Goal: Navigation & Orientation: Find specific page/section

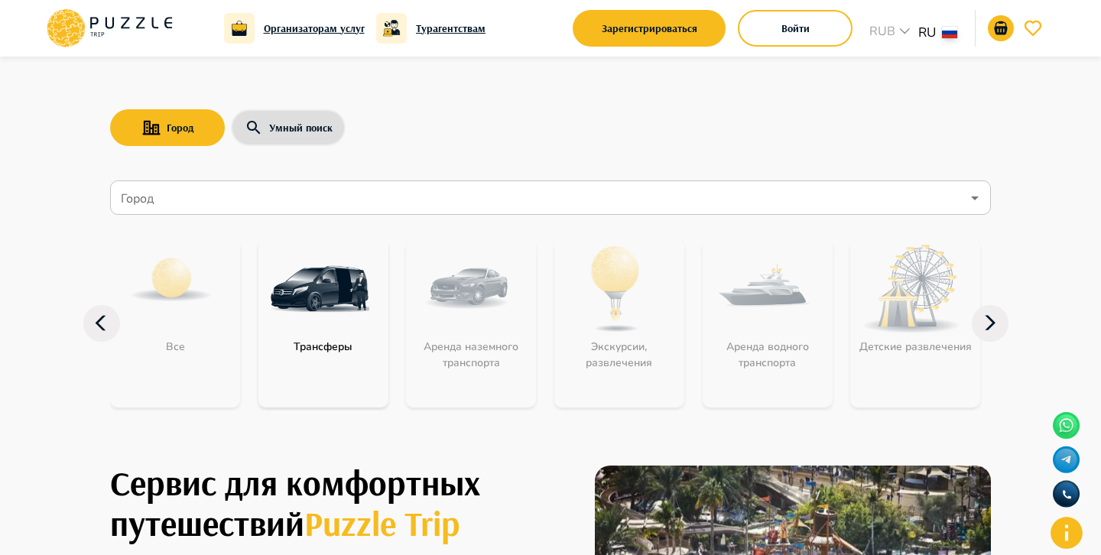
click at [671, 185] on input "Город" at bounding box center [540, 198] width 844 height 29
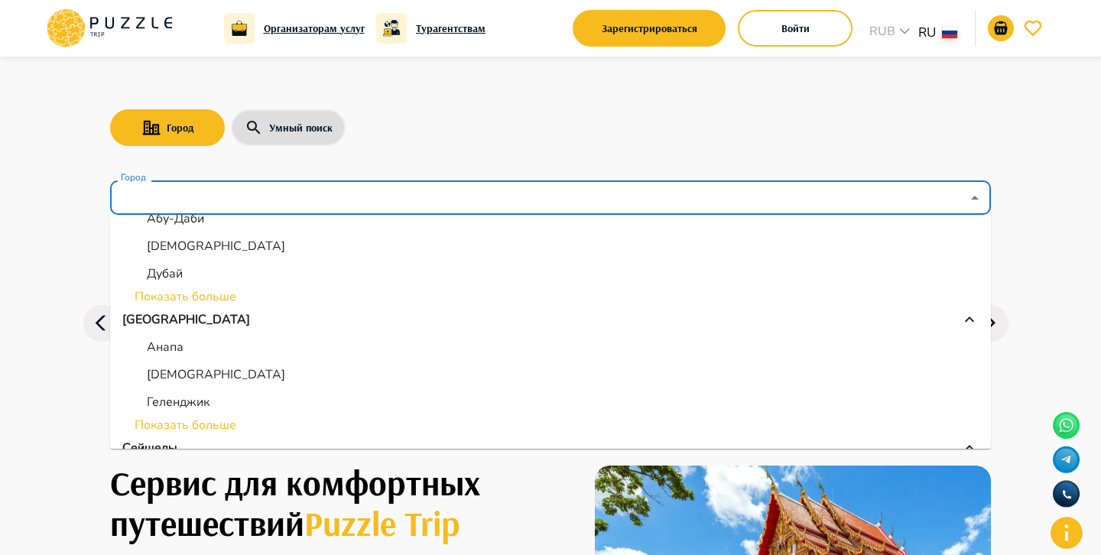
click at [201, 291] on li "Показать больше" at bounding box center [550, 297] width 881 height 18
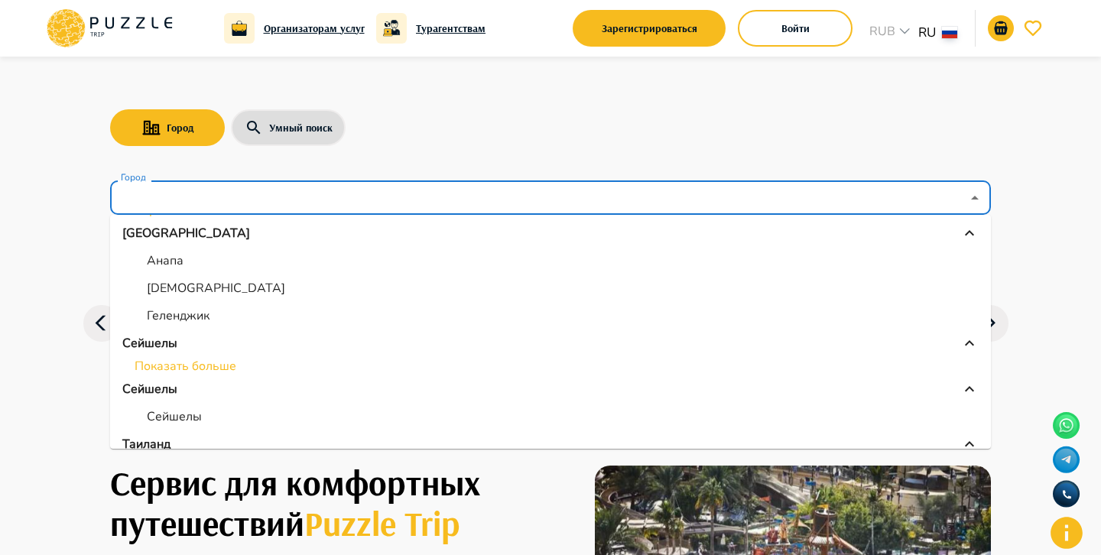
scroll to position [391, 0]
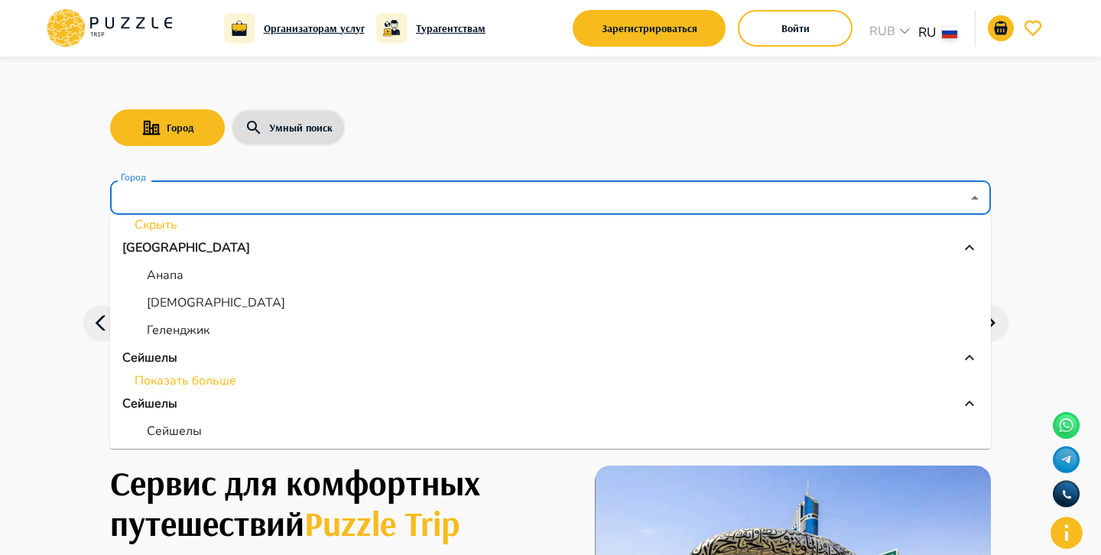
click at [195, 385] on li "Показать больше" at bounding box center [550, 381] width 881 height 18
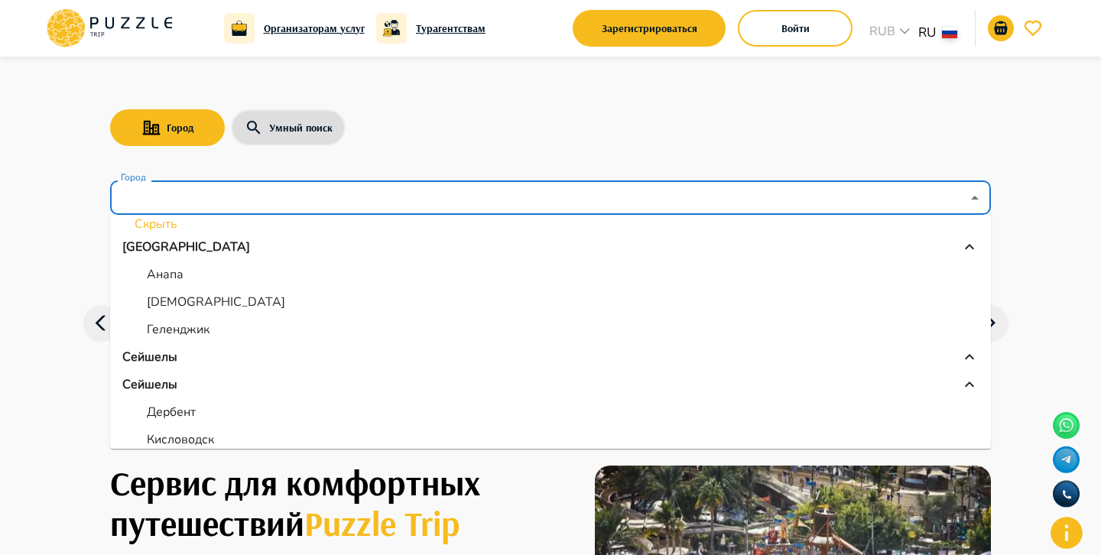
scroll to position [392, 0]
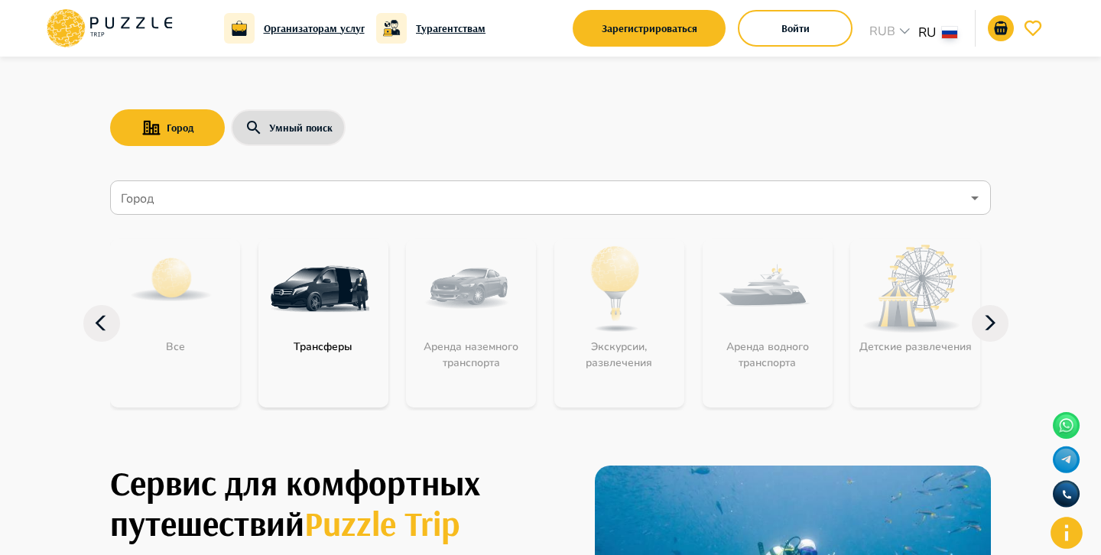
click at [629, 87] on div "Город Умный поиск Город Город Все Трансферы Аренда наземного транспорта Экскурс…" at bounding box center [551, 245] width 918 height 376
click at [302, 129] on button "Умный поиск" at bounding box center [288, 127] width 115 height 37
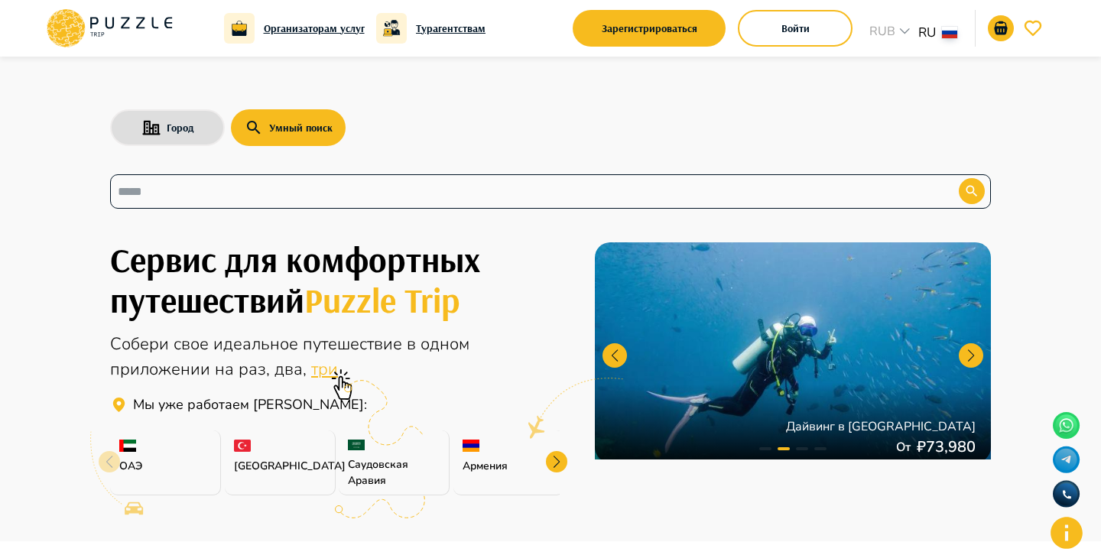
click at [307, 199] on input "text" at bounding box center [523, 192] width 811 height 18
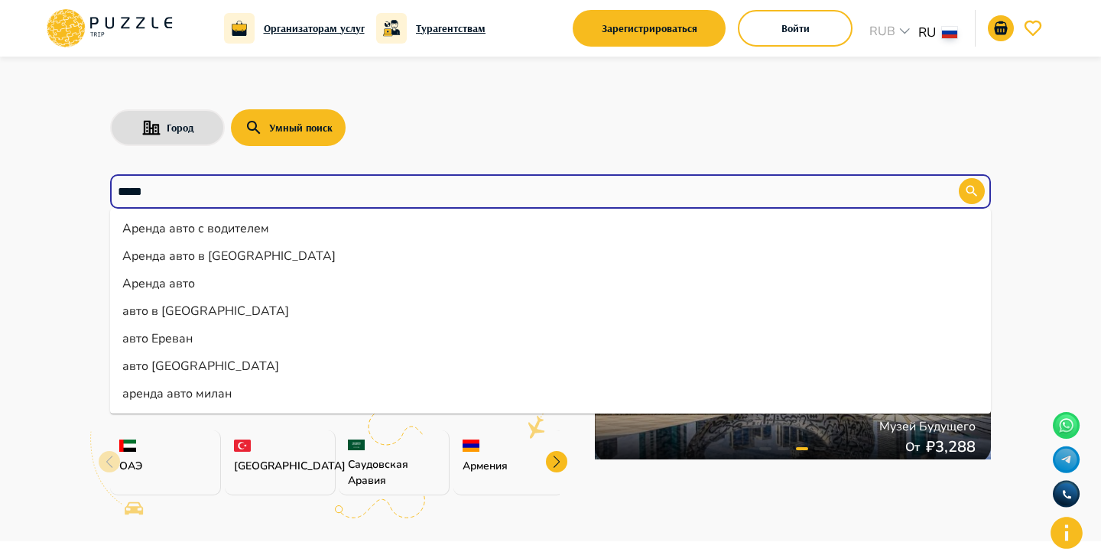
click at [193, 303] on li "авто в Ереване" at bounding box center [550, 311] width 881 height 28
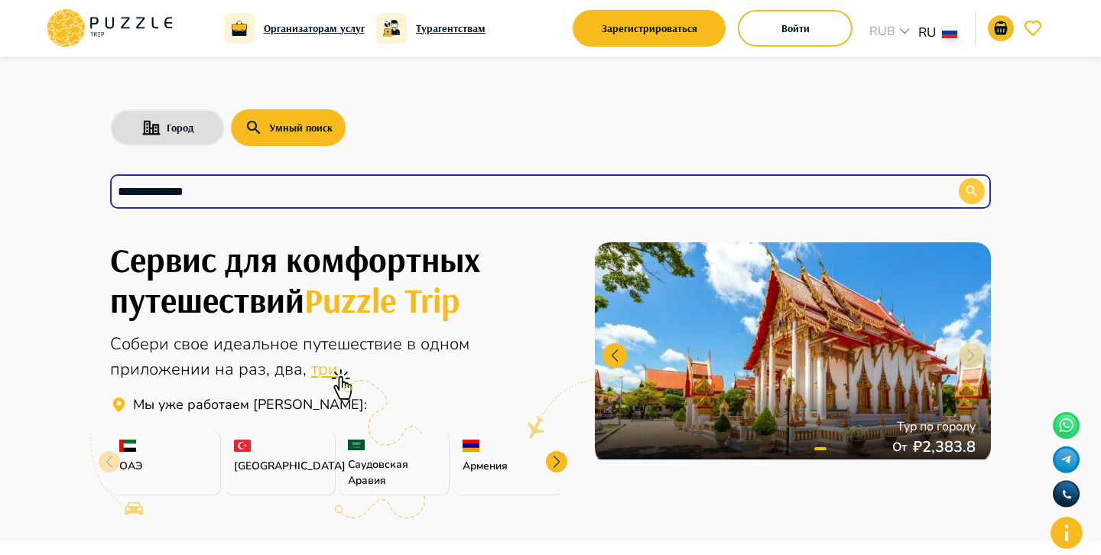
type input "**********"
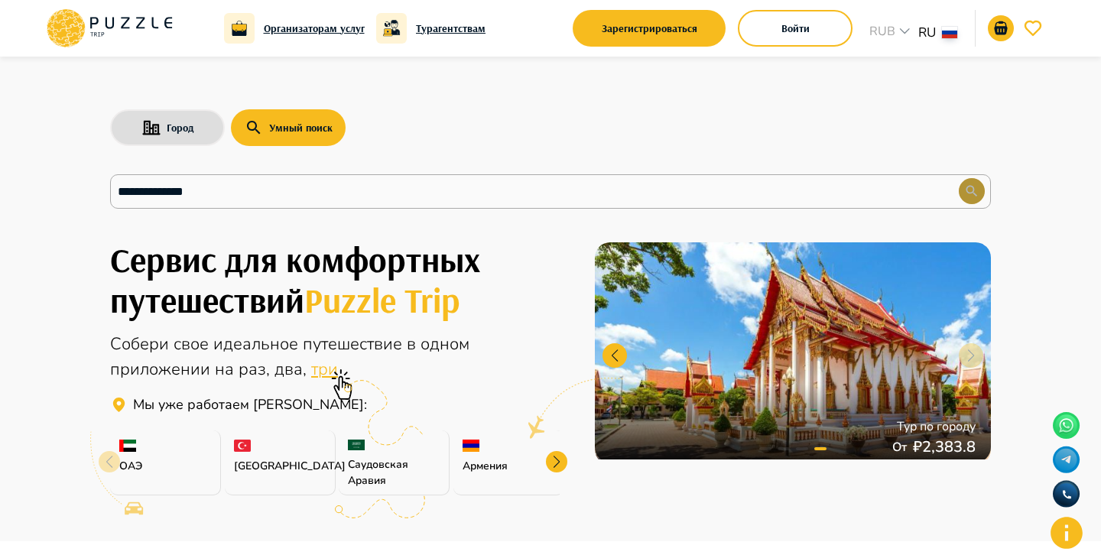
click at [975, 193] on icon "button" at bounding box center [971, 191] width 15 height 15
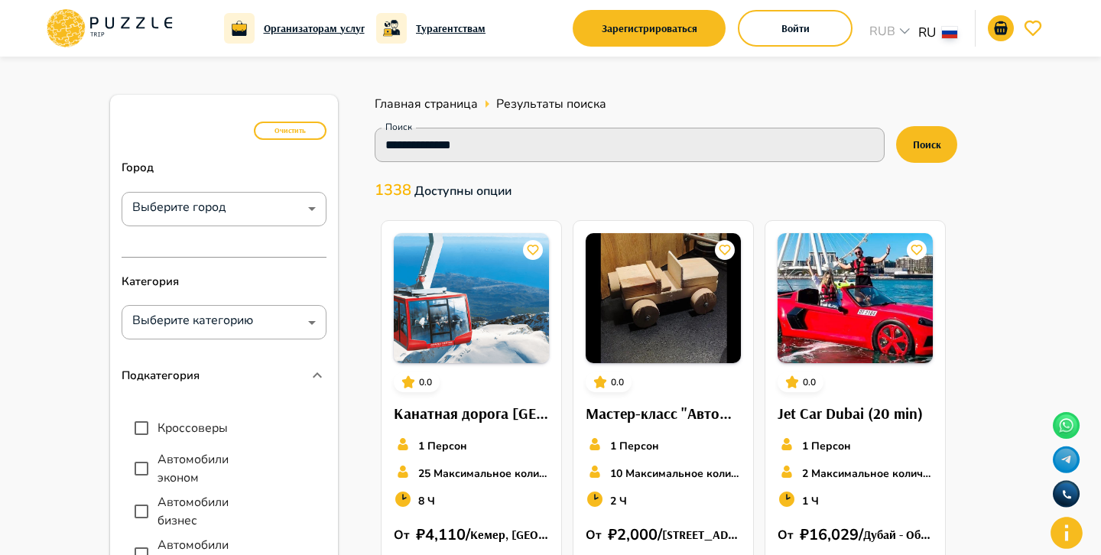
click at [155, 23] on icon at bounding box center [109, 28] width 130 height 40
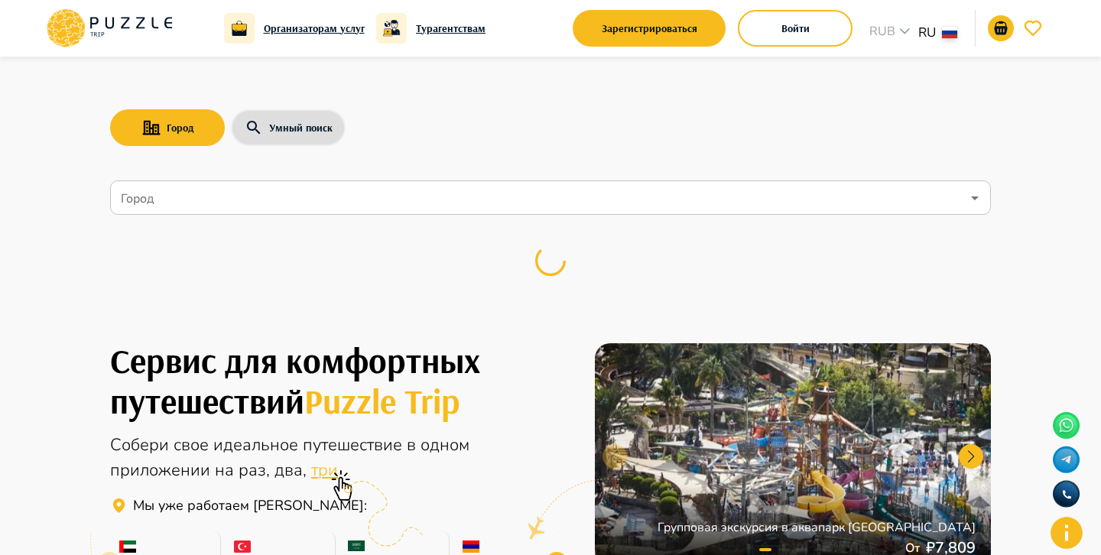
click at [341, 193] on input "Город" at bounding box center [540, 198] width 844 height 29
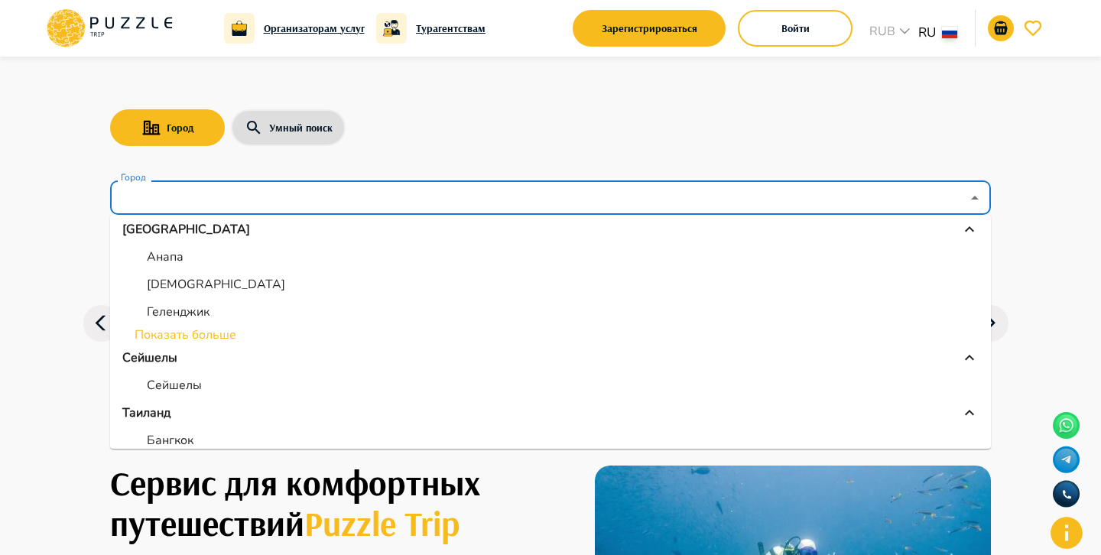
scroll to position [308, 0]
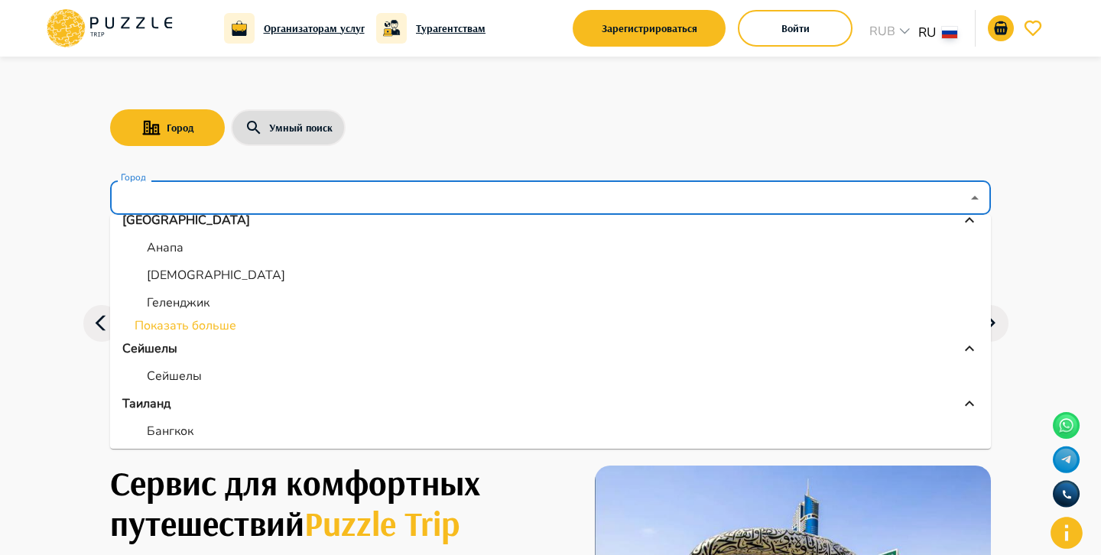
click at [232, 321] on li "Показать больше" at bounding box center [550, 326] width 881 height 18
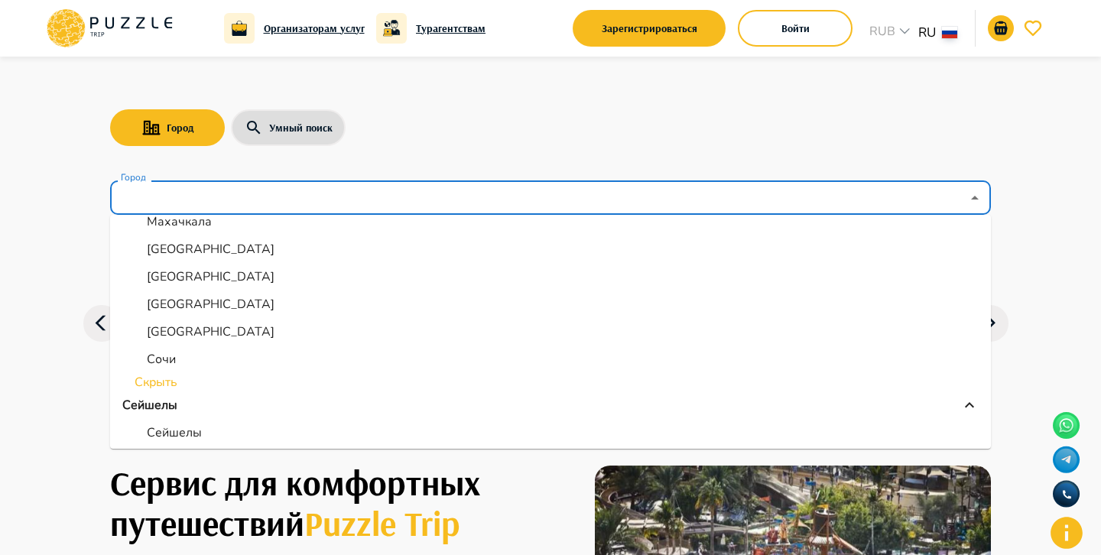
scroll to position [550, 0]
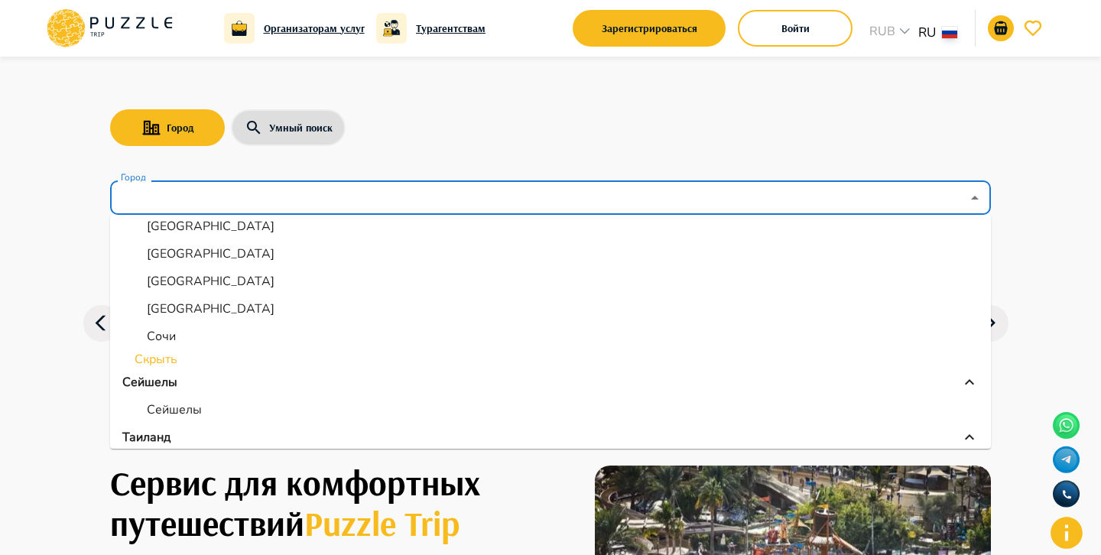
click at [175, 360] on li "Скрыть" at bounding box center [550, 359] width 881 height 18
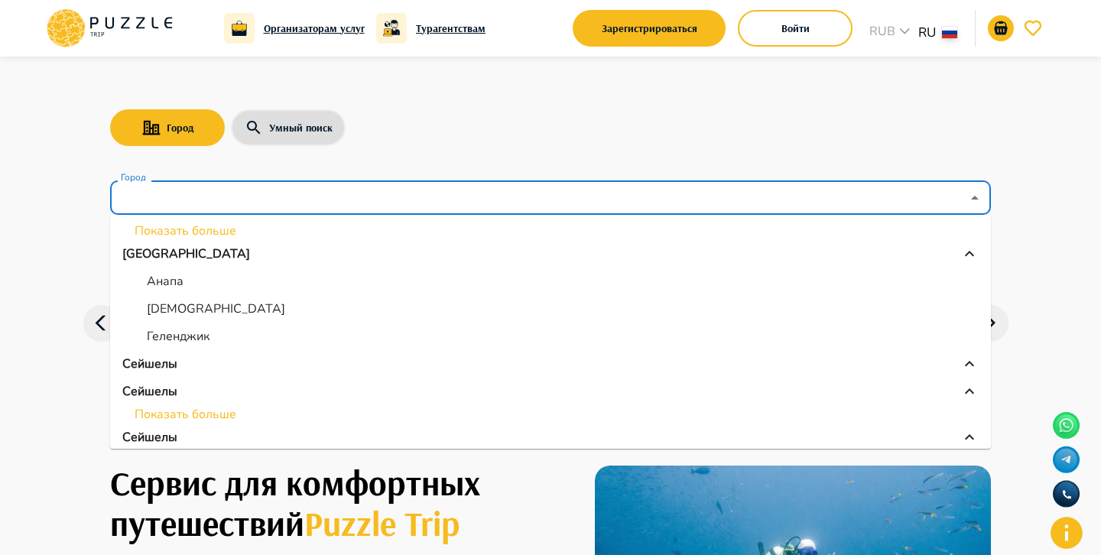
scroll to position [281, 0]
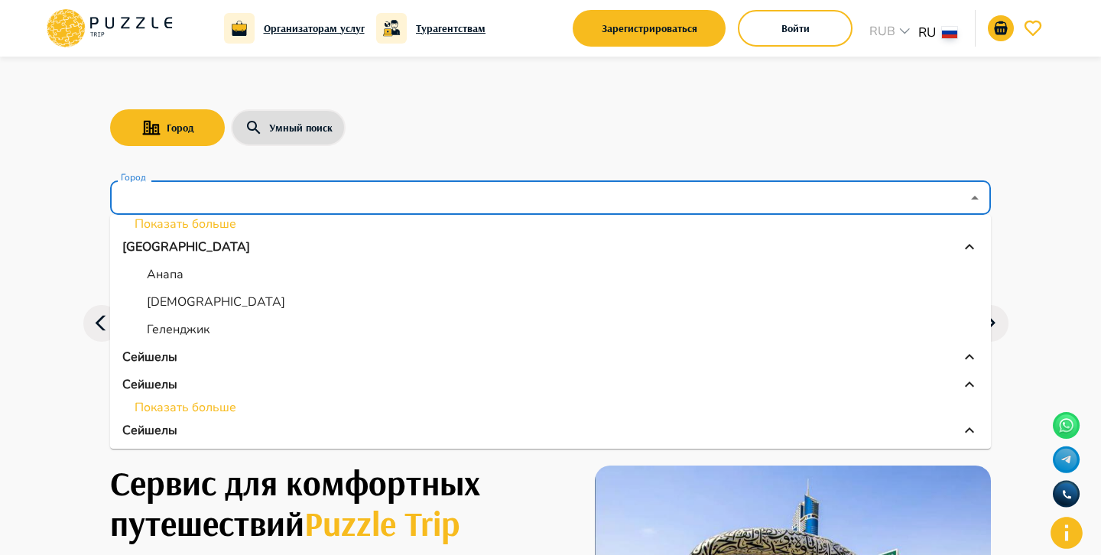
click at [193, 405] on li "Показать больше" at bounding box center [550, 407] width 881 height 18
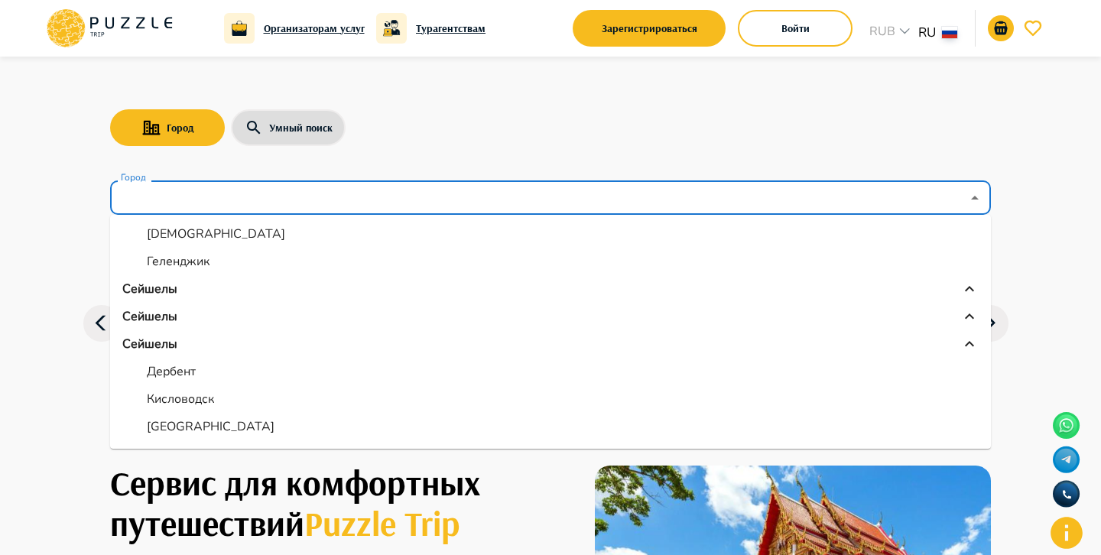
scroll to position [360, 0]
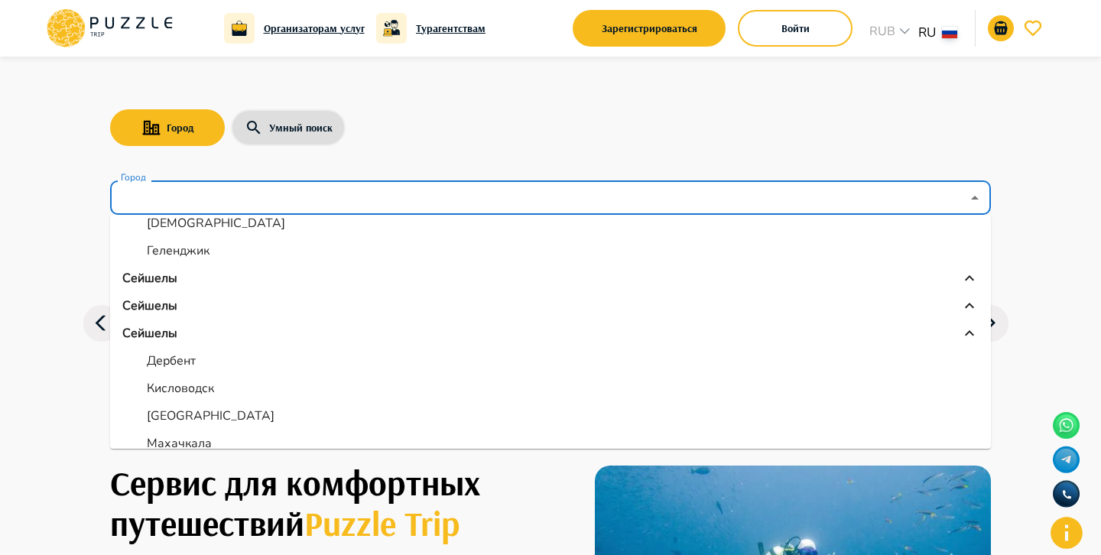
click at [974, 301] on icon at bounding box center [970, 306] width 18 height 18
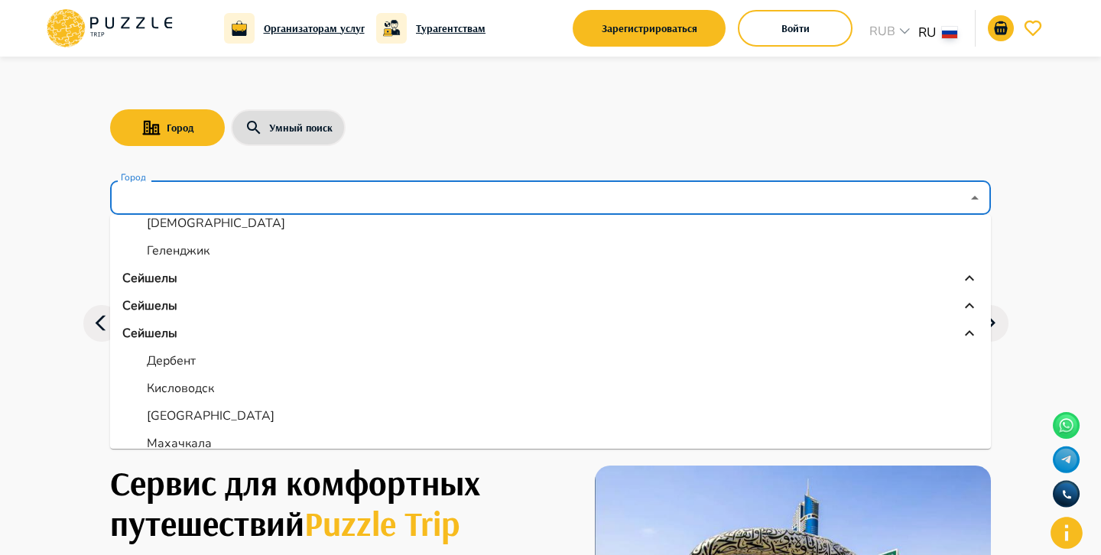
click at [974, 281] on icon at bounding box center [970, 278] width 18 height 18
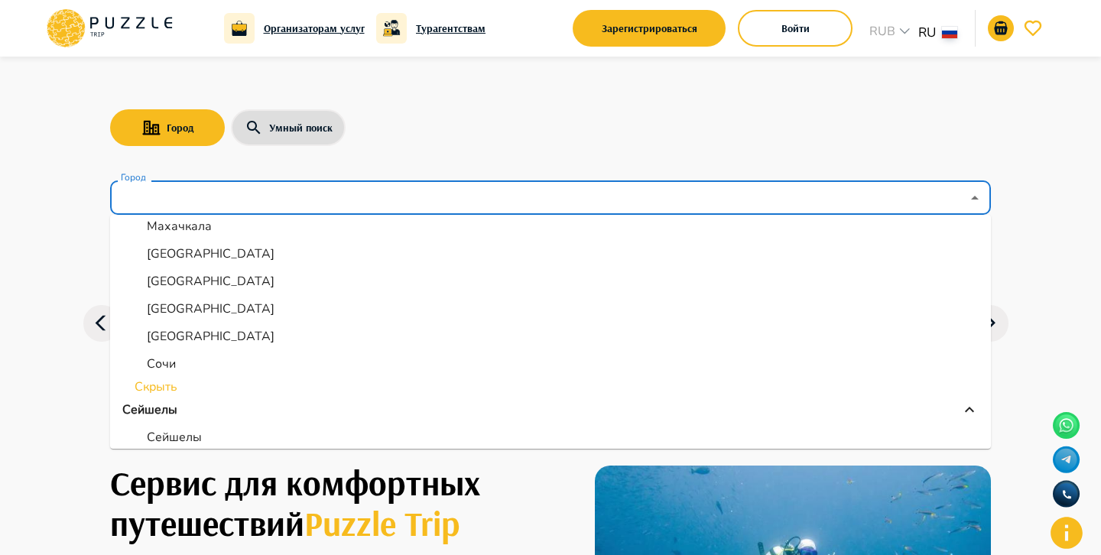
scroll to position [571, 0]
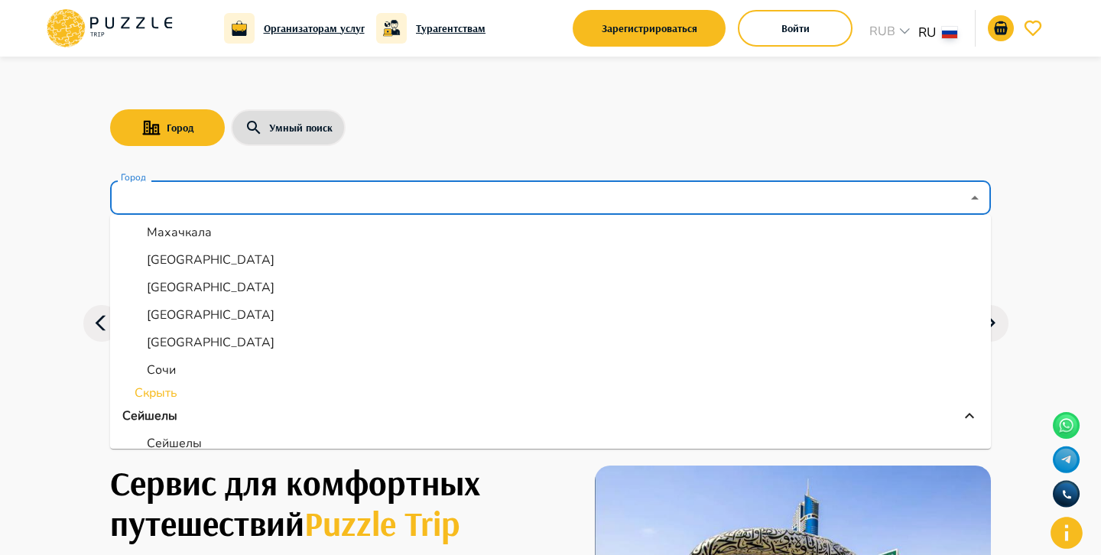
click at [143, 398] on li "Скрыть" at bounding box center [550, 393] width 881 height 18
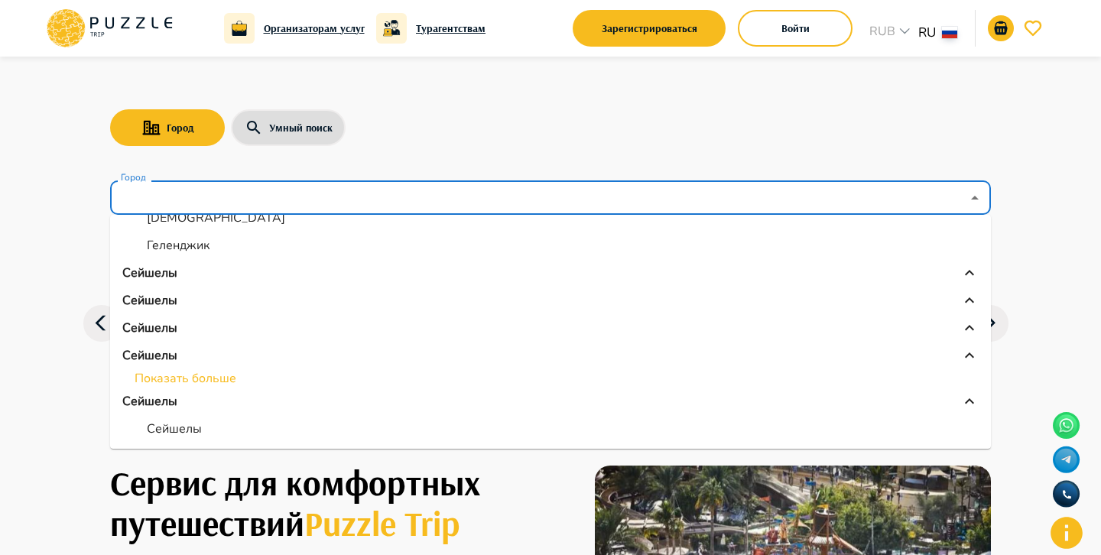
scroll to position [361, 0]
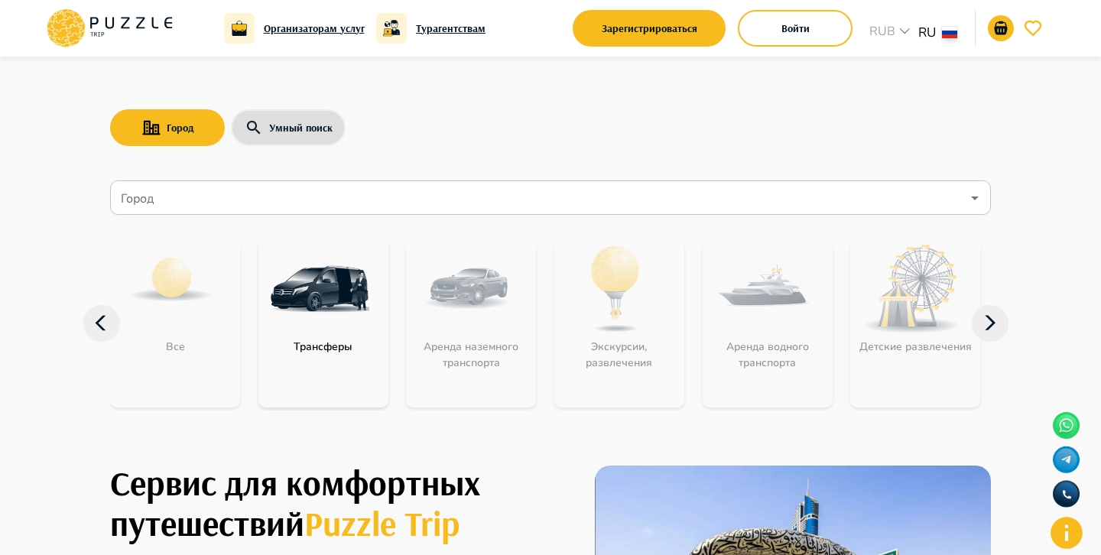
click at [700, 104] on div "Город Умный поиск Город Город Все Трансферы Аренда наземного транспорта Экскурс…" at bounding box center [551, 245] width 918 height 376
